Goal: Navigation & Orientation: Find specific page/section

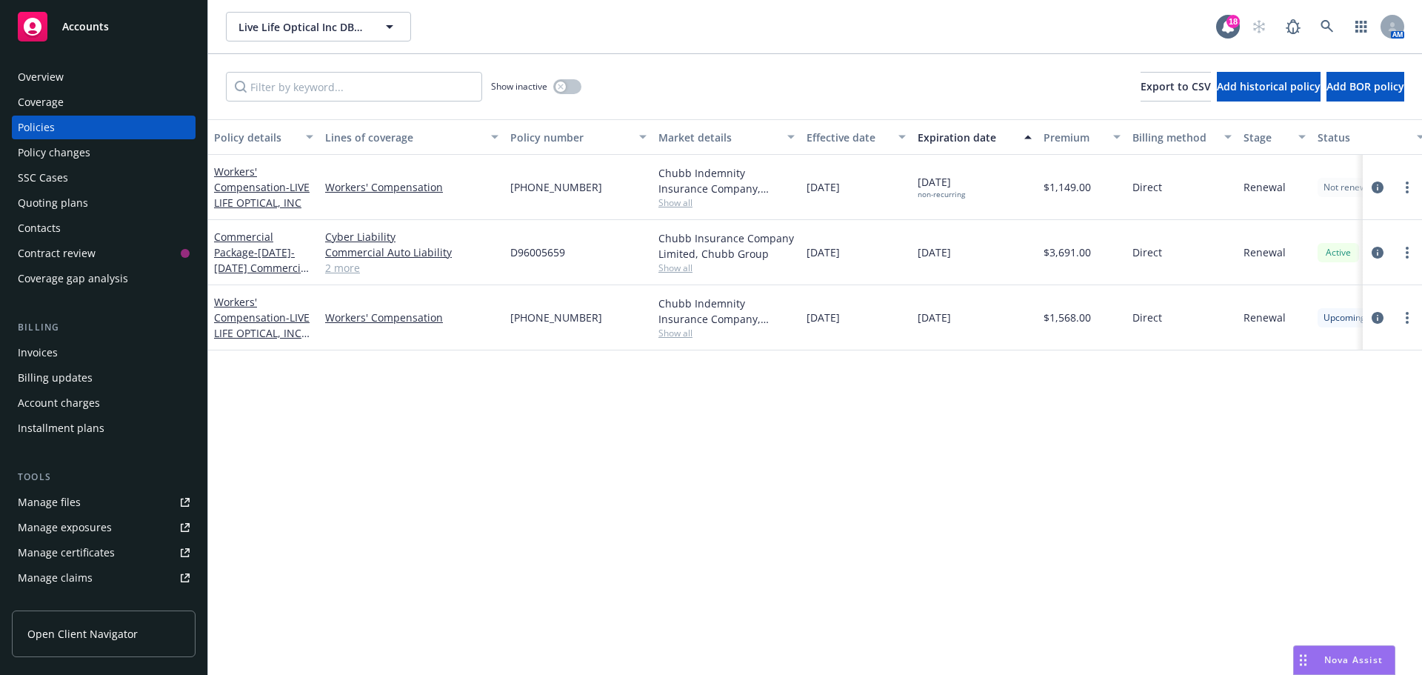
click at [75, 80] on div "Overview" at bounding box center [104, 77] width 172 height 24
